Goal: Information Seeking & Learning: Learn about a topic

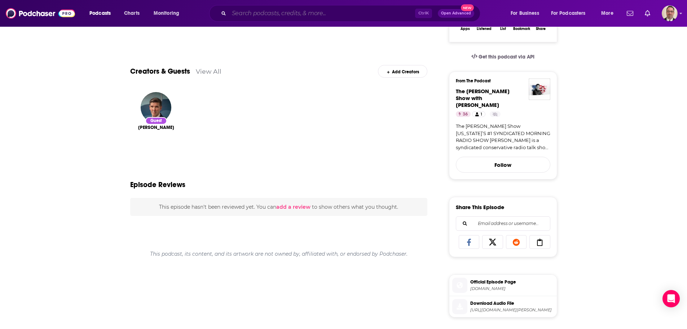
click at [266, 14] on input "Search podcasts, credits, & more..." at bounding box center [322, 14] width 186 height 12
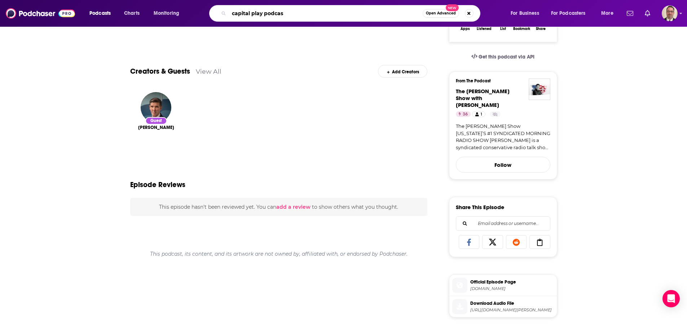
type input "capital play podcast"
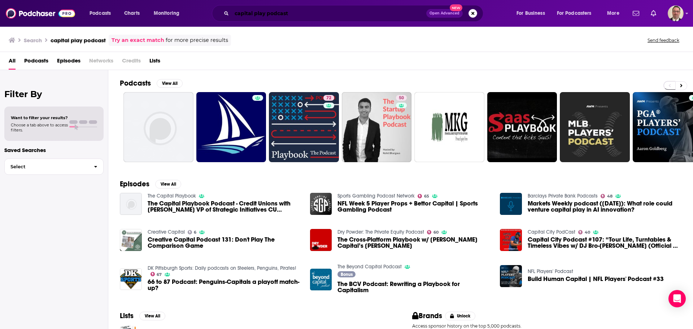
click at [274, 18] on input "capital play podcast" at bounding box center [329, 14] width 194 height 12
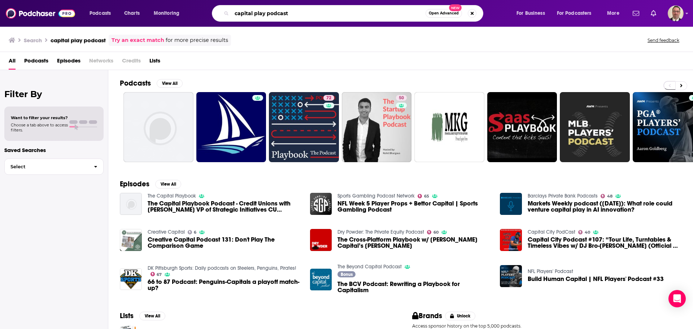
click at [274, 18] on input "capital play podcast" at bounding box center [329, 14] width 194 height 12
type input "capital play"
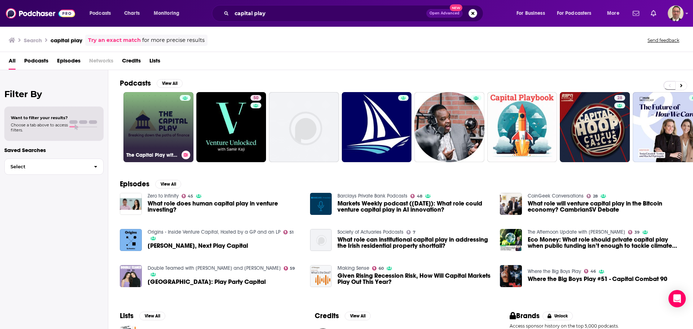
click at [162, 154] on h3 "The Capital Play with [PERSON_NAME]" at bounding box center [152, 155] width 52 height 6
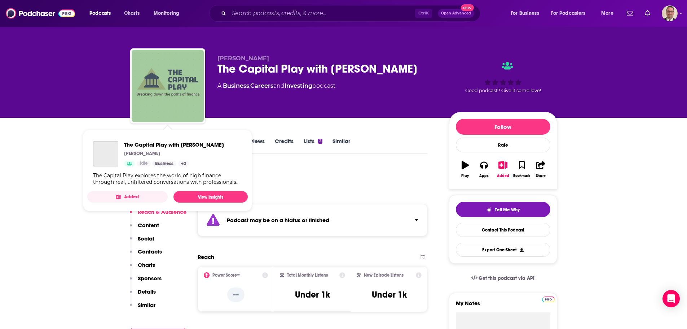
click at [180, 77] on img "The Capital Play with CJ Hawkins" at bounding box center [168, 86] width 72 height 72
click at [172, 92] on img "The Capital Play with CJ Hawkins" at bounding box center [168, 86] width 72 height 72
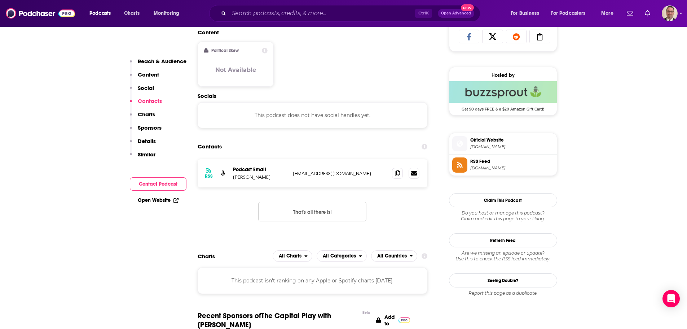
scroll to position [433, 0]
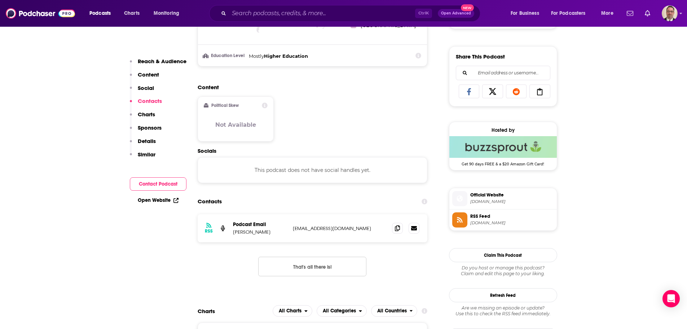
click at [484, 201] on span "[DOMAIN_NAME]" at bounding box center [512, 201] width 84 height 5
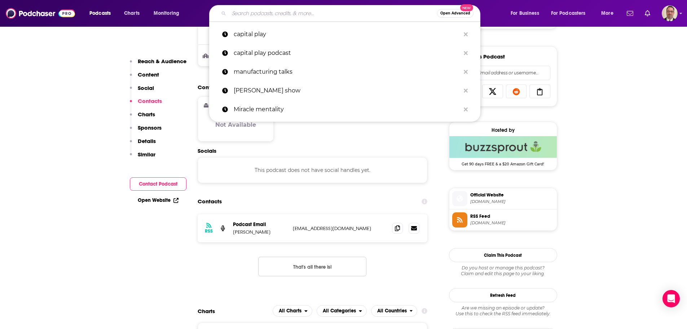
click at [281, 13] on input "Search podcasts, credits, & more..." at bounding box center [333, 14] width 208 height 12
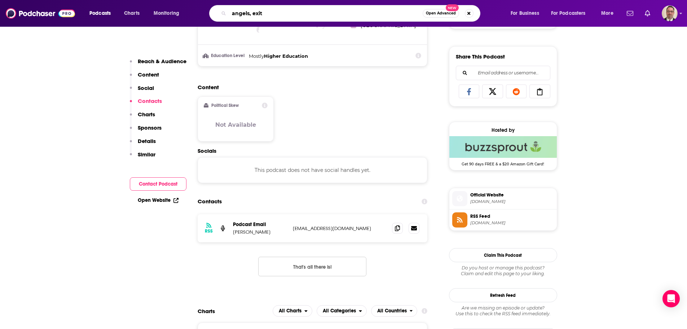
type input "angels, exits"
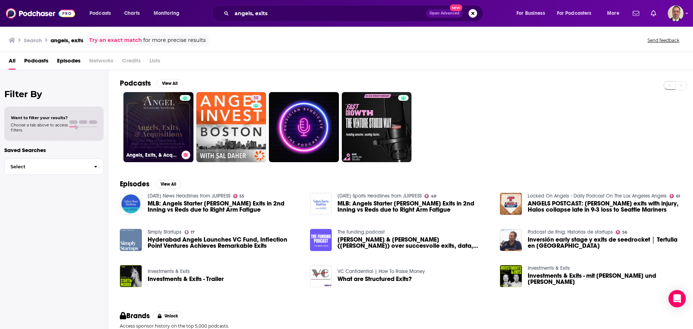
click at [151, 143] on link "Angels, Exits, & Acquisitions" at bounding box center [158, 127] width 70 height 70
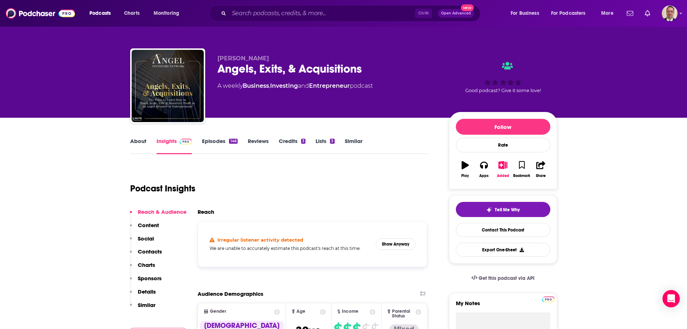
click at [205, 141] on link "Episodes 146" at bounding box center [219, 145] width 35 height 17
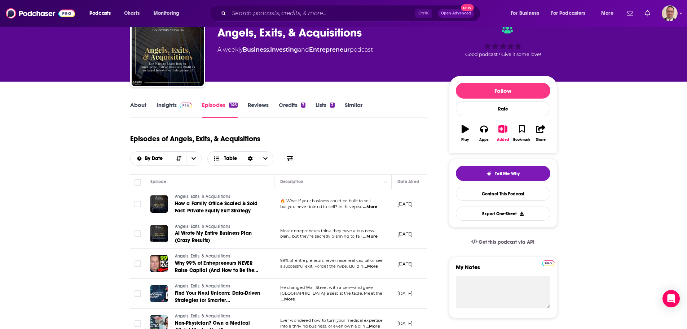
scroll to position [72, 0]
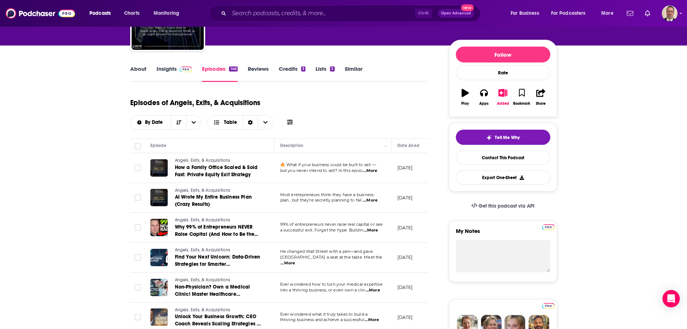
click at [373, 171] on span "...More" at bounding box center [370, 171] width 14 height 6
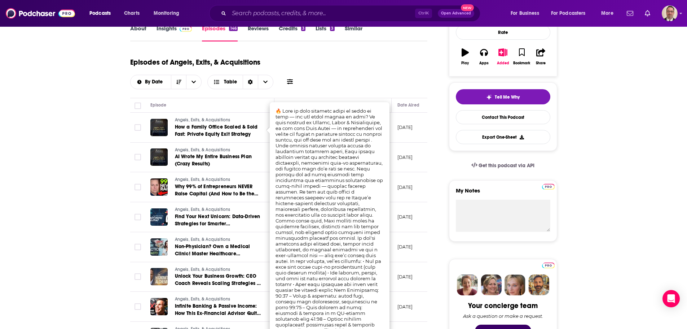
scroll to position [0, 0]
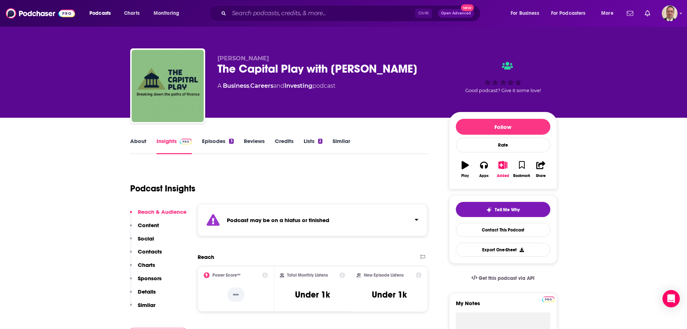
click at [131, 142] on link "About" at bounding box center [138, 145] width 16 height 17
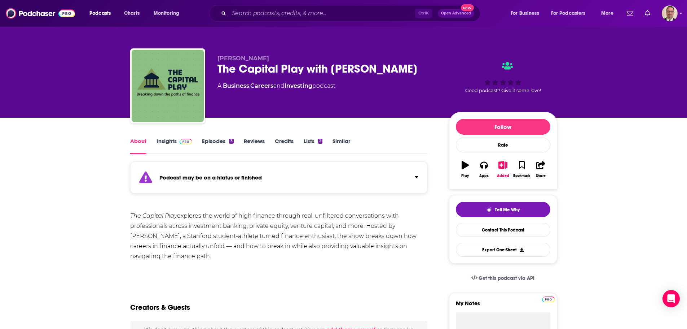
click at [143, 140] on link "About" at bounding box center [138, 145] width 16 height 17
click at [182, 215] on div "The Capital Play explores the world of high finance through real, unfiltered co…" at bounding box center [279, 236] width 298 height 50
click at [179, 215] on div "The Capital Play explores the world of high finance through real, unfiltered co…" at bounding box center [279, 236] width 298 height 50
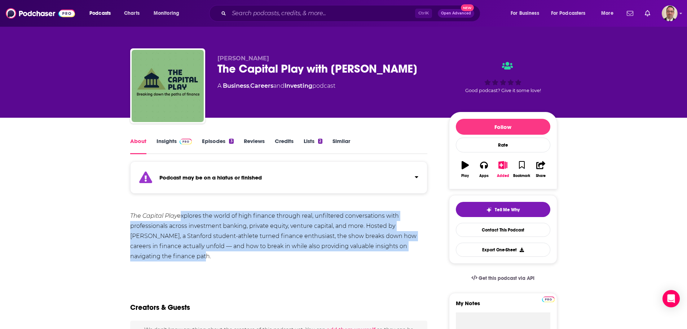
drag, startPoint x: 179, startPoint y: 215, endPoint x: 175, endPoint y: 256, distance: 41.0
click at [175, 256] on div "The Capital Play explores the world of high finance through real, unfiltered co…" at bounding box center [279, 236] width 298 height 50
copy div "explores the world of high finance through real, unfiltered conversations with …"
click at [168, 142] on link "Insights" at bounding box center [175, 145] width 36 height 17
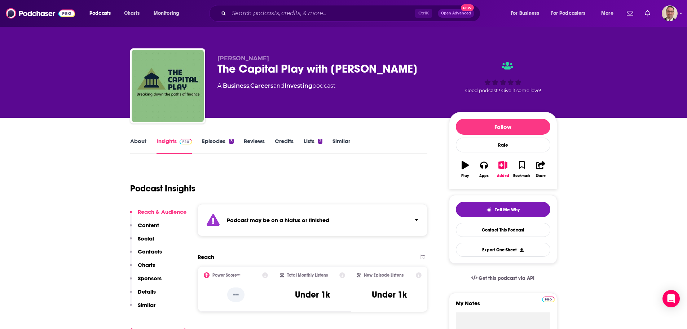
click at [136, 141] on link "About" at bounding box center [138, 145] width 16 height 17
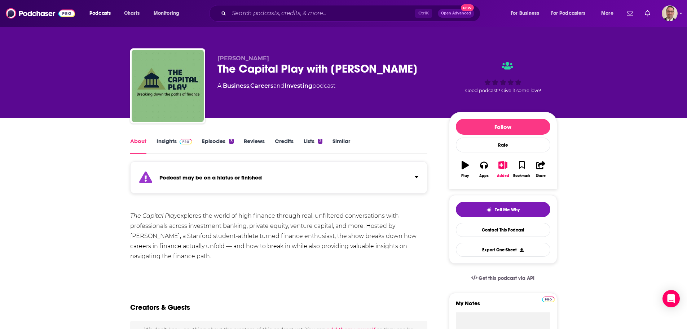
click at [329, 236] on div "The Capital Play explores the world of high finance through real, unfiltered co…" at bounding box center [279, 236] width 298 height 50
